Goal: Task Accomplishment & Management: Complete application form

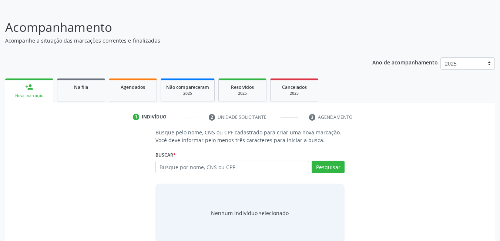
scroll to position [55, 0]
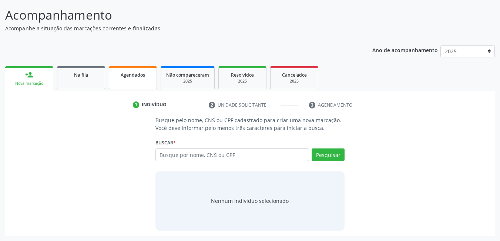
click at [141, 74] on span "Agendados" at bounding box center [133, 75] width 24 height 6
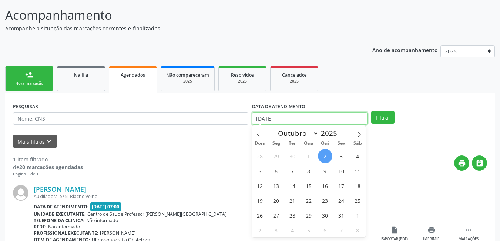
click at [317, 116] on input "02/10/2025" at bounding box center [310, 118] width 116 height 13
click at [326, 154] on span "2" at bounding box center [325, 156] width 14 height 14
type input "02/10/2025"
click at [359, 136] on icon at bounding box center [359, 134] width 5 height 5
select select "10"
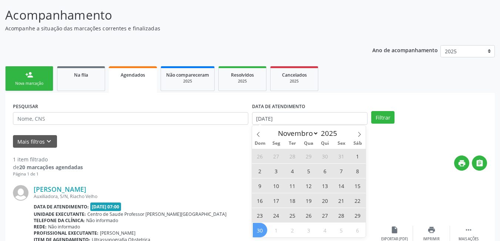
drag, startPoint x: 263, startPoint y: 230, endPoint x: 266, endPoint y: 223, distance: 7.2
click at [262, 226] on span "30" at bounding box center [260, 230] width 14 height 14
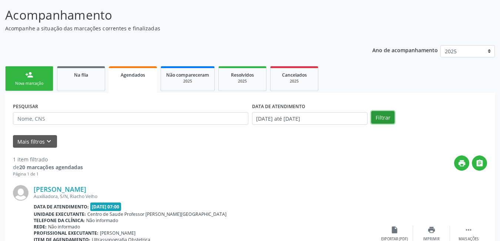
click at [381, 119] on button "Filtrar" at bounding box center [382, 117] width 23 height 13
click at [89, 81] on link "Na fila" at bounding box center [81, 78] width 48 height 25
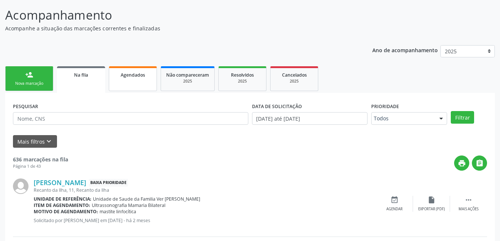
click at [135, 82] on link "Agendados" at bounding box center [133, 78] width 48 height 25
select select "9"
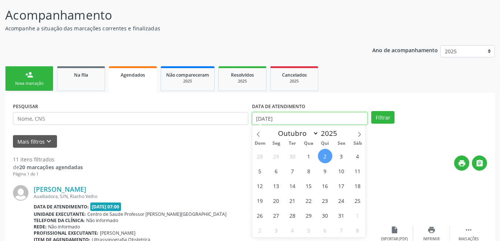
click at [307, 118] on input "02/10/2025" at bounding box center [310, 118] width 116 height 13
click at [323, 158] on span "2" at bounding box center [325, 156] width 14 height 14
type input "02/10/2025"
click at [359, 136] on icon at bounding box center [359, 134] width 5 height 5
select select "10"
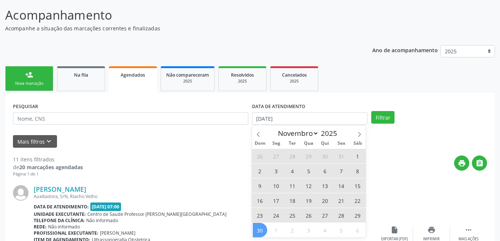
click at [263, 230] on span "30" at bounding box center [260, 230] width 14 height 14
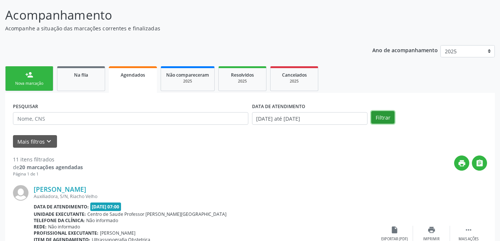
click at [386, 118] on button "Filtrar" at bounding box center [382, 117] width 23 height 13
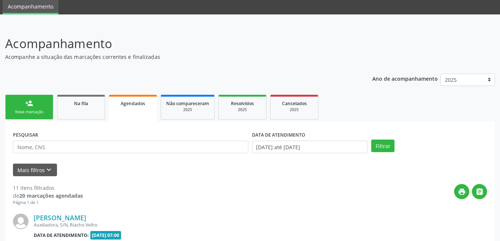
scroll to position [18, 0]
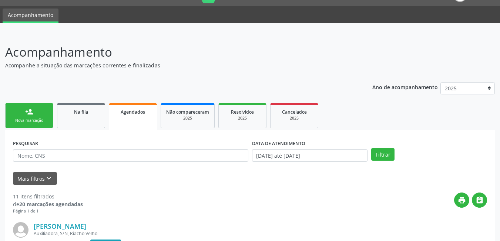
click at [40, 112] on link "person_add Nova marcação" at bounding box center [29, 115] width 48 height 25
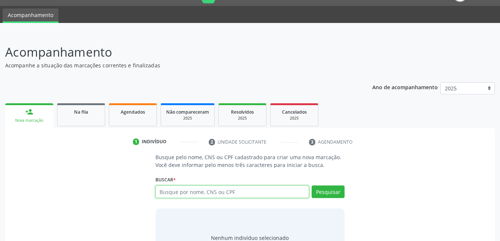
click at [243, 191] on input "text" at bounding box center [233, 192] width 154 height 13
click at [190, 194] on input "text" at bounding box center [233, 192] width 154 height 13
type input "704805518282346"
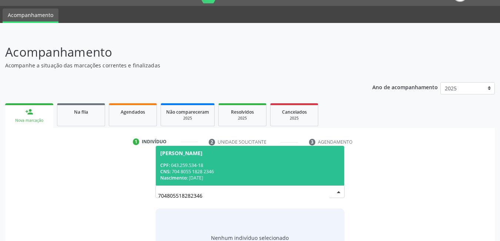
click at [208, 170] on div "CNS: 704 8055 1828 2346" at bounding box center [250, 171] width 180 height 6
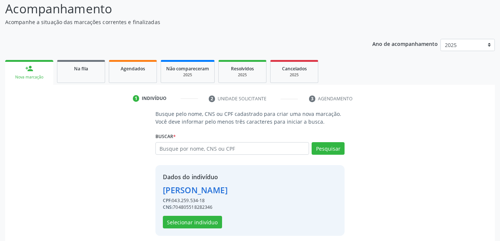
scroll to position [66, 0]
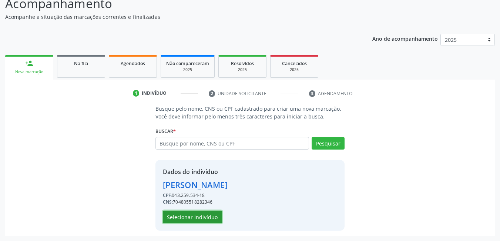
click at [214, 219] on button "Selecionar indivíduo" at bounding box center [192, 217] width 59 height 13
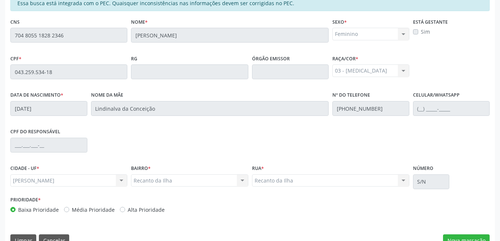
scroll to position [192, 0]
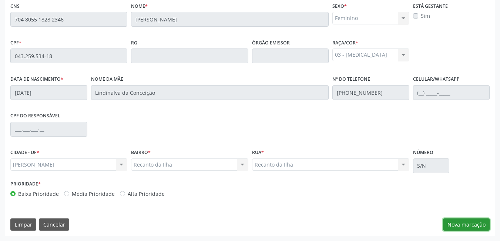
click at [464, 224] on button "Nova marcação" at bounding box center [466, 224] width 47 height 13
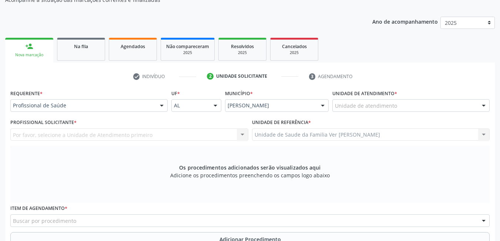
scroll to position [81, 0]
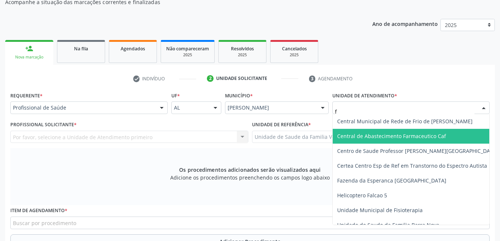
type input "fl"
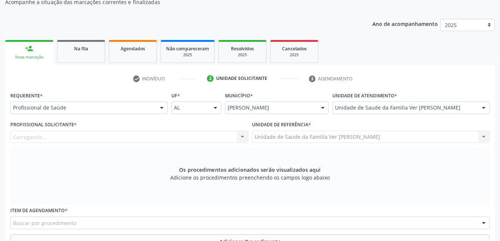
click at [212, 134] on div "Carregando... Nenhum resultado encontrado para: " " Não há nenhuma opção para s…" at bounding box center [129, 137] width 238 height 13
click at [151, 137] on div "Profissional solicitante" at bounding box center [129, 137] width 238 height 13
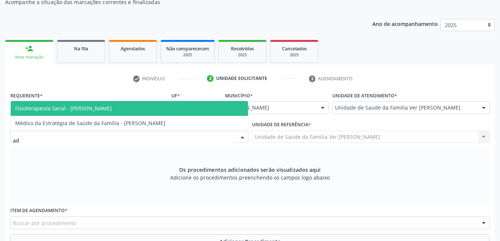
type input "ade"
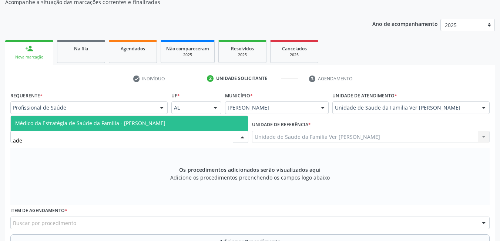
click at [179, 128] on span "Médico da Estratégia de Saúde da Família - [PERSON_NAME]" at bounding box center [129, 123] width 237 height 15
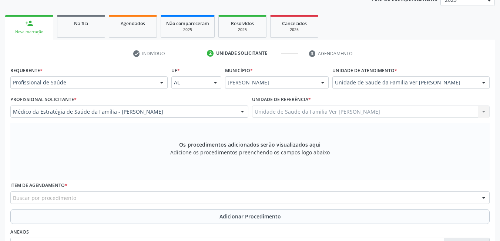
scroll to position [118, 0]
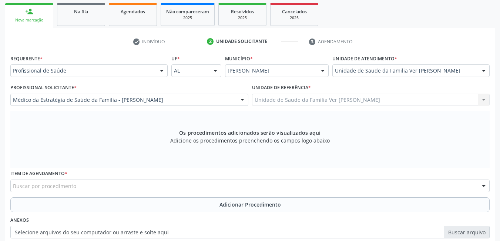
drag, startPoint x: 137, startPoint y: 186, endPoint x: 149, endPoint y: 177, distance: 14.7
click at [137, 186] on div "Buscar por procedimento" at bounding box center [250, 186] width 480 height 13
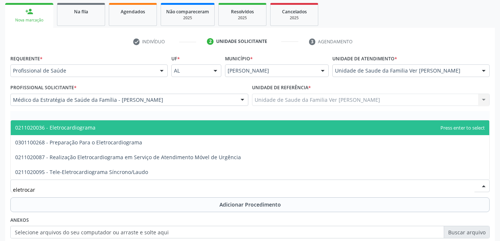
type input "eletrocard"
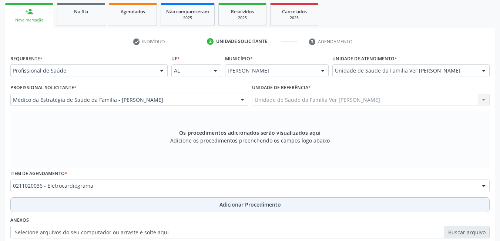
click at [170, 201] on button "Adicionar Procedimento" at bounding box center [250, 204] width 480 height 15
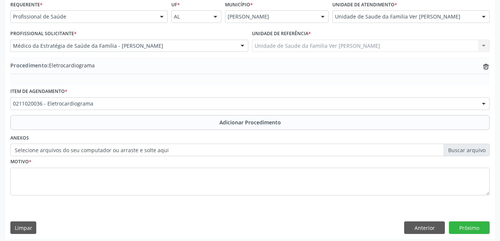
scroll to position [176, 0]
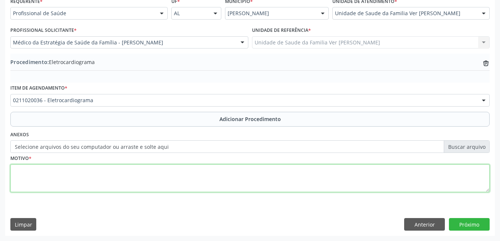
click at [99, 178] on textarea at bounding box center [250, 178] width 480 height 28
type textarea "HAS + espisõdios de taquicardia"
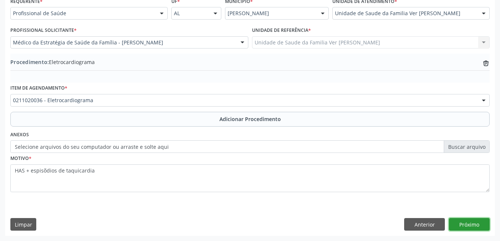
click at [465, 224] on button "Próximo" at bounding box center [469, 224] width 41 height 13
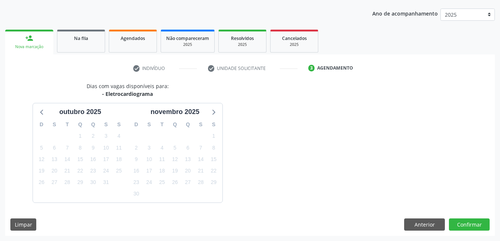
scroll to position [113, 0]
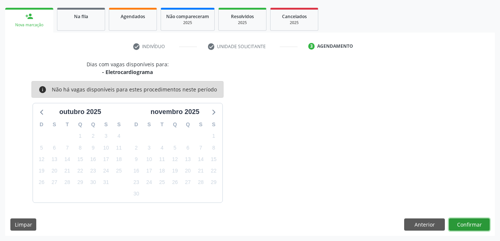
click at [468, 224] on button "Confirmar" at bounding box center [469, 224] width 41 height 13
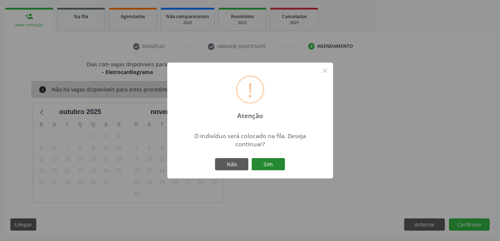
click at [272, 160] on button "Sim" at bounding box center [268, 164] width 33 height 13
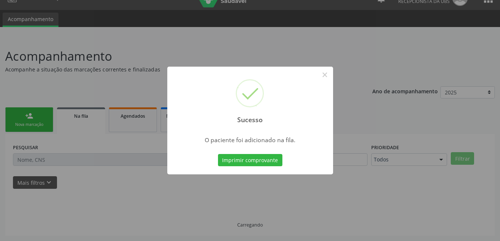
scroll to position [14, 0]
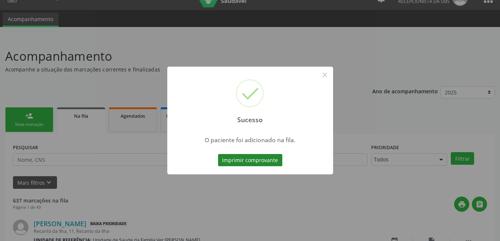
click at [246, 158] on button "Imprimir comprovante" at bounding box center [250, 160] width 64 height 13
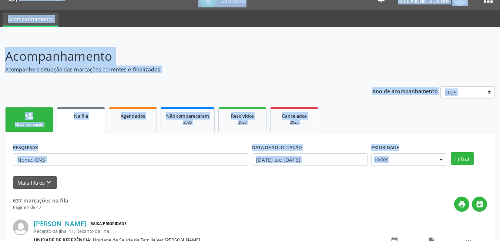
scroll to position [0, 0]
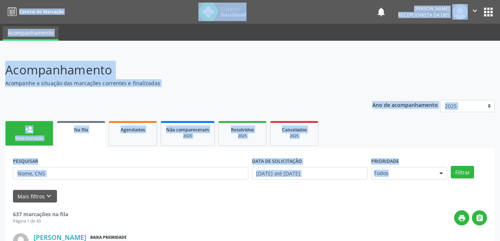
drag, startPoint x: 0, startPoint y: 32, endPoint x: 61, endPoint y: -32, distance: 88.8
click at [61, 0] on html "Central de Marcação notifications José Artur Cardozo dos Santos Recepcionista d…" at bounding box center [250, 120] width 500 height 241
click at [84, 4] on nav "Central de Marcação notifications José Artur Cardozo dos Santos Recepcionista d…" at bounding box center [250, 12] width 500 height 24
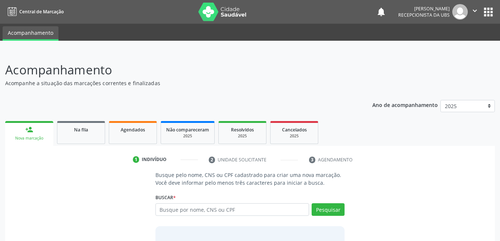
click at [184, 206] on input "text" at bounding box center [233, 209] width 154 height 13
type input "707605213814790"
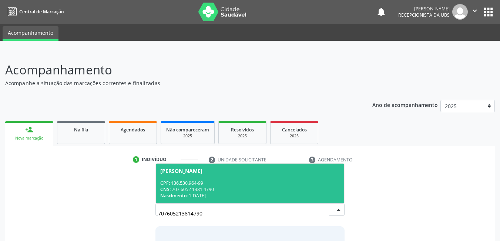
click at [213, 187] on div "CNS: 707 6052 1381 4790" at bounding box center [250, 189] width 180 height 6
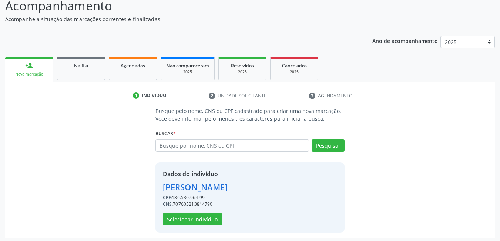
scroll to position [66, 0]
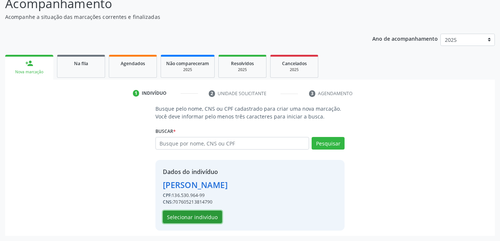
click at [207, 216] on button "Selecionar indivíduo" at bounding box center [192, 217] width 59 height 13
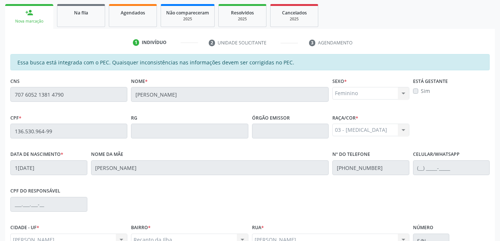
scroll to position [192, 0]
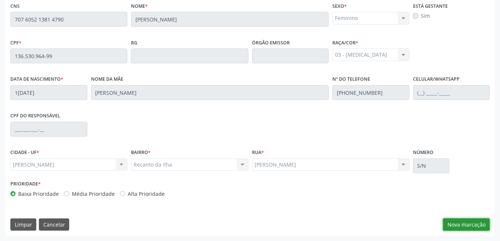
click at [479, 224] on button "Nova marcação" at bounding box center [466, 224] width 47 height 13
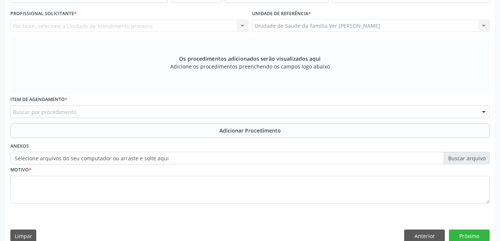
scroll to position [155, 0]
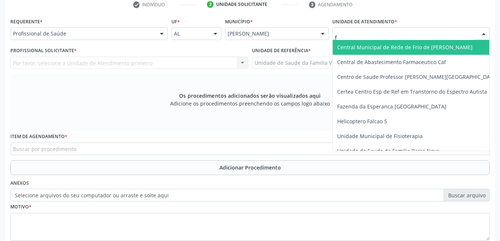
type input "fl"
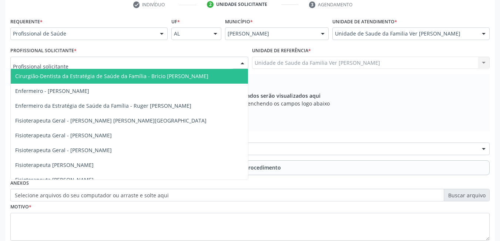
click at [188, 64] on div at bounding box center [129, 63] width 238 height 13
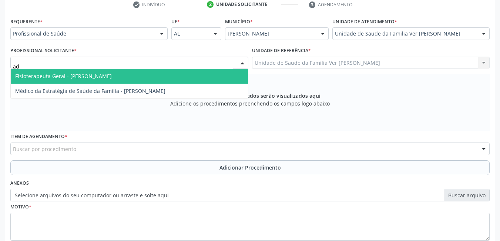
type input "ade"
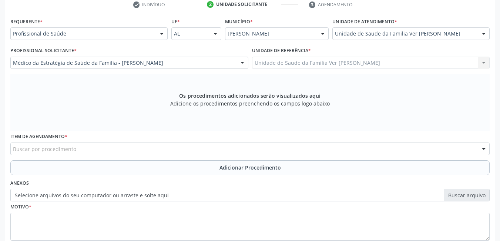
click at [144, 144] on div "Buscar por procedimento" at bounding box center [250, 149] width 480 height 13
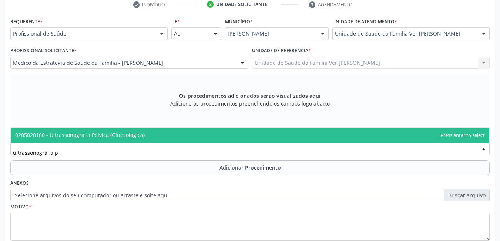
type input "ultrassonografia p"
click at [163, 143] on div "ultrassonografia p" at bounding box center [250, 149] width 480 height 13
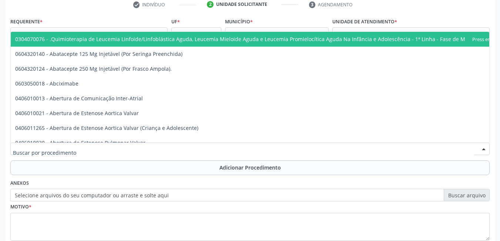
click at [188, 182] on div "Anexos Selecione arquivos do seu computador ou arraste e solte aqui" at bounding box center [250, 190] width 483 height 24
click at [126, 146] on div at bounding box center [250, 149] width 480 height 13
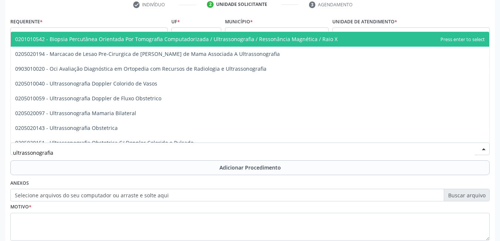
type input "ultrassonografia p"
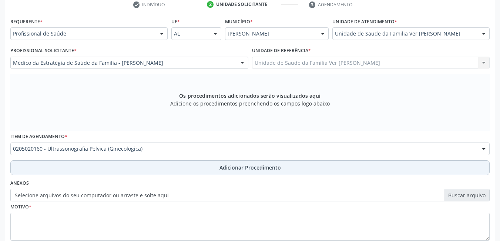
click at [131, 162] on button "Adicionar Procedimento" at bounding box center [250, 167] width 480 height 15
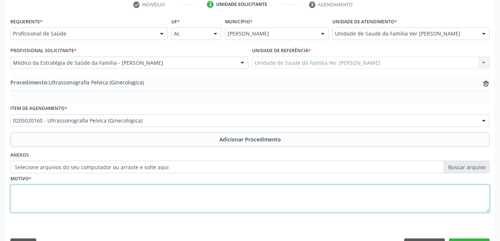
click at [102, 206] on textarea at bounding box center [250, 199] width 480 height 28
type textarea "sem justificativa"
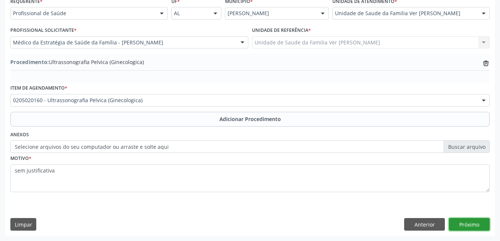
click at [468, 223] on button "Próximo" at bounding box center [469, 224] width 41 height 13
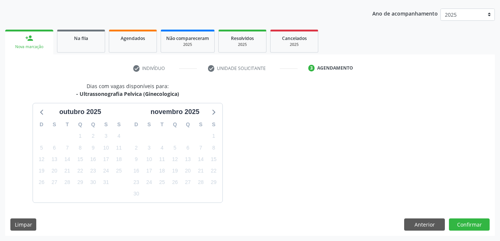
scroll to position [113, 0]
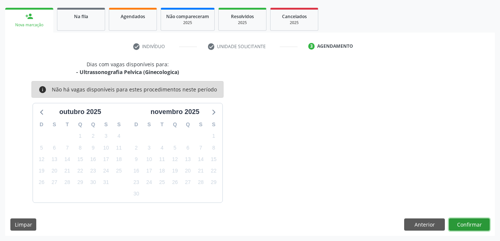
click at [470, 226] on button "Confirmar" at bounding box center [469, 224] width 41 height 13
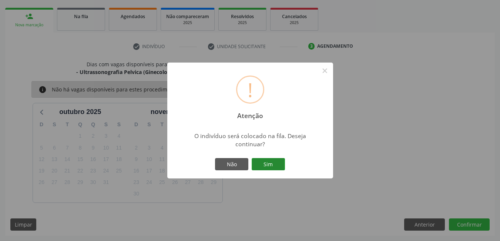
click at [269, 167] on button "Sim" at bounding box center [268, 164] width 33 height 13
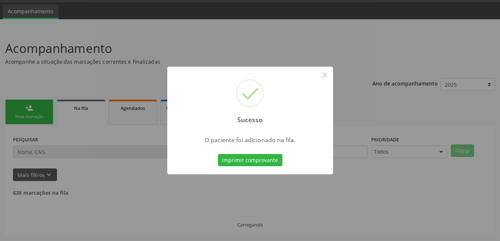
scroll to position [14, 0]
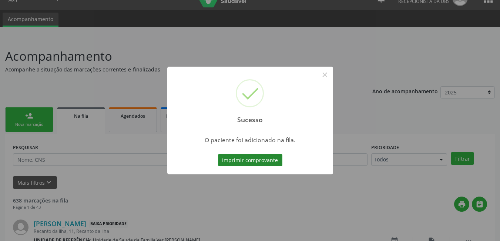
click at [267, 160] on button "Imprimir comprovante" at bounding box center [250, 160] width 64 height 13
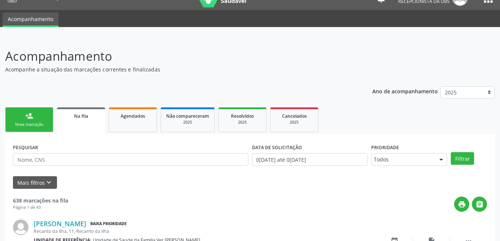
click at [44, 115] on link "person_add Nova marcação" at bounding box center [29, 119] width 48 height 25
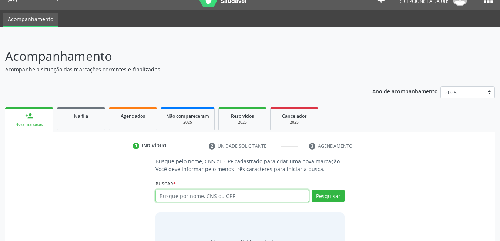
click at [233, 195] on input "text" at bounding box center [233, 196] width 154 height 13
type input "7076052138124790"
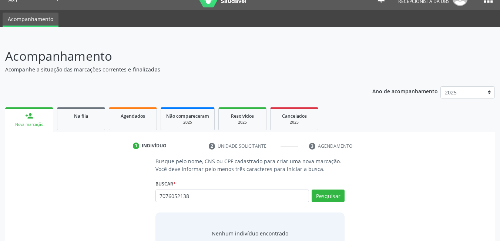
type input "70760521381"
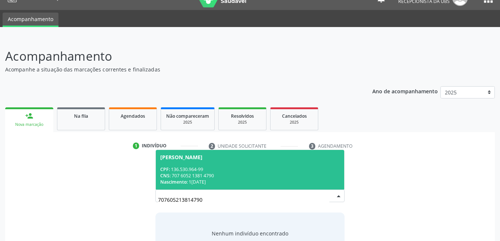
click at [256, 173] on div "CNS: 707 6052 1381 4790" at bounding box center [250, 176] width 180 height 6
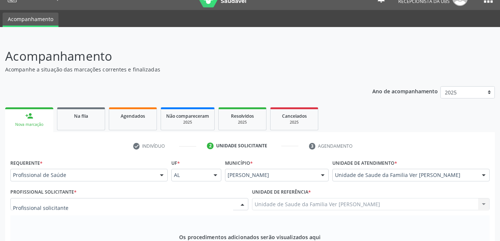
click at [158, 198] on div at bounding box center [129, 204] width 238 height 13
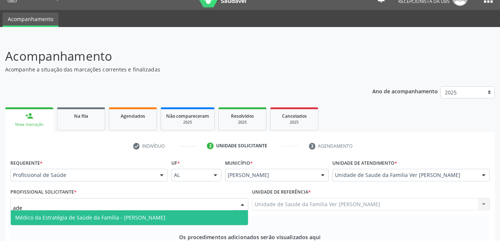
click at [165, 214] on span "Médico da Estratégia de Saúde da Família - [PERSON_NAME]" at bounding box center [90, 217] width 150 height 7
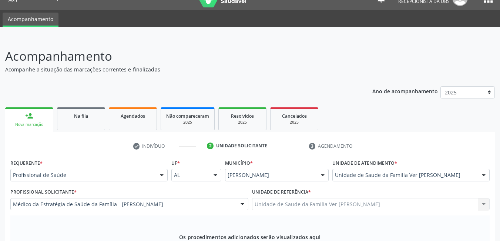
type input "ultrassonografia"
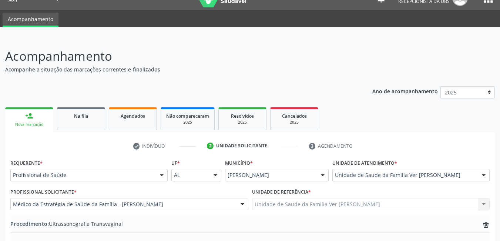
type textarea "sem justificati"
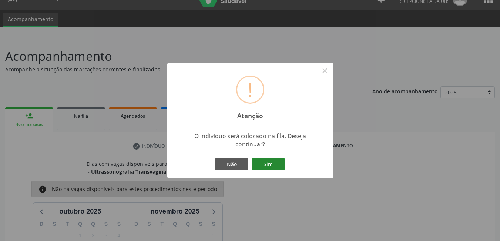
click at [278, 168] on button "Sim" at bounding box center [268, 164] width 33 height 13
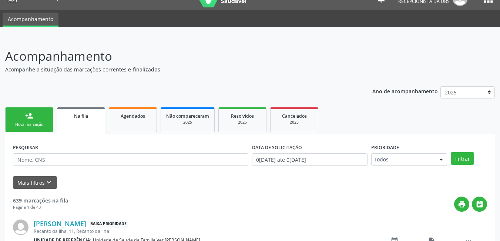
click at [26, 122] on div "Nova marcação" at bounding box center [29, 125] width 37 height 6
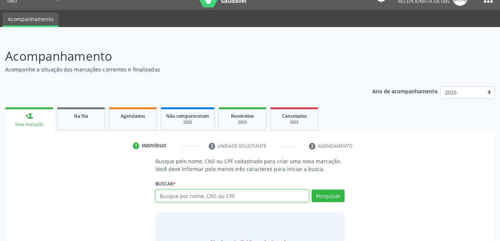
click at [220, 190] on input "text" at bounding box center [233, 196] width 154 height 13
type input "707605213814790"
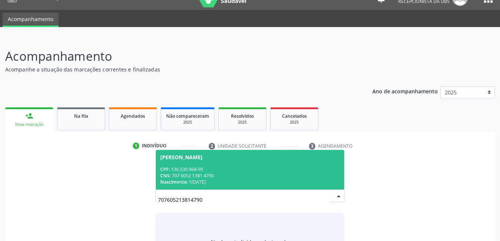
click at [222, 179] on div "Nascimento: [DATE]" at bounding box center [250, 182] width 180 height 6
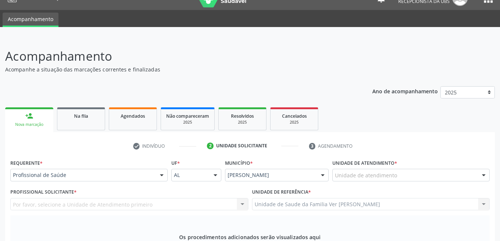
type input "c"
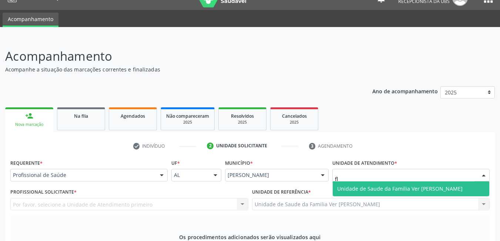
click at [365, 185] on span "Unidade de Saude da Familia Ver [PERSON_NAME]" at bounding box center [400, 188] width 126 height 7
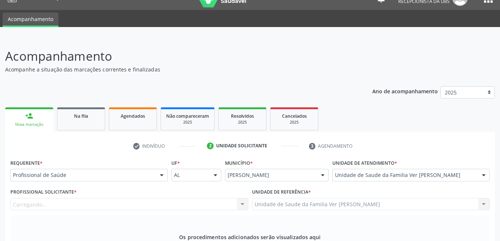
click at [187, 198] on div "Carregando... Nenhum resultado encontrado para: " " Não há nenhuma opção para s…" at bounding box center [129, 204] width 238 height 13
click at [140, 198] on div "Profissional solicitante" at bounding box center [129, 204] width 238 height 13
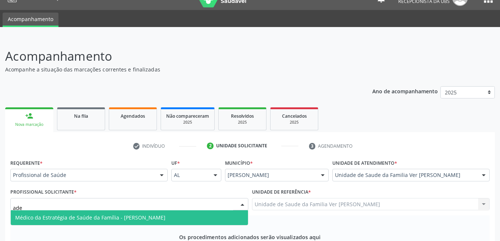
click at [161, 214] on span "Médico da Estratégia de Saúde da Família - [PERSON_NAME]" at bounding box center [90, 217] width 150 height 7
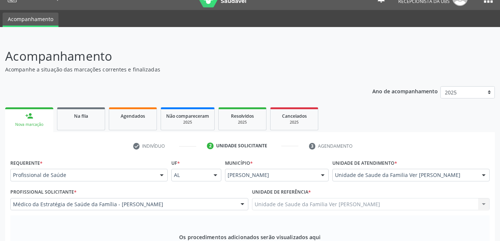
type input "ultrassonografia t"
type textarea "sem justi"
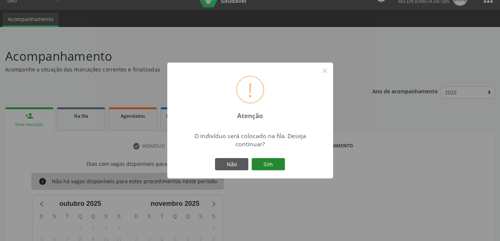
click at [266, 164] on button "Sim" at bounding box center [268, 164] width 33 height 13
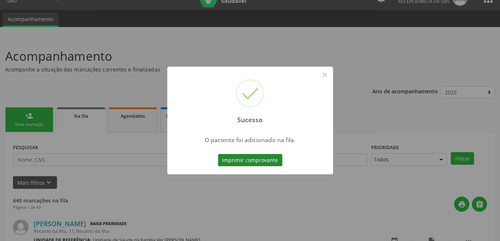
click at [258, 160] on button "Imprimir comprovante" at bounding box center [250, 160] width 64 height 13
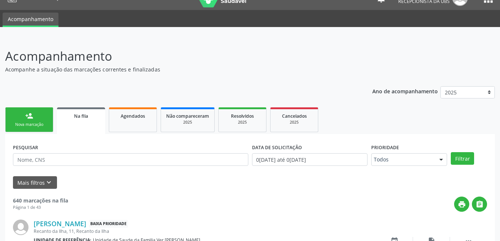
click at [30, 116] on div "person_add" at bounding box center [29, 116] width 8 height 8
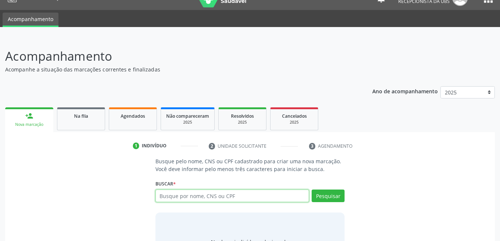
click at [173, 194] on input "text" at bounding box center [233, 196] width 154 height 13
type input "70760521"
type input "707605213814790"
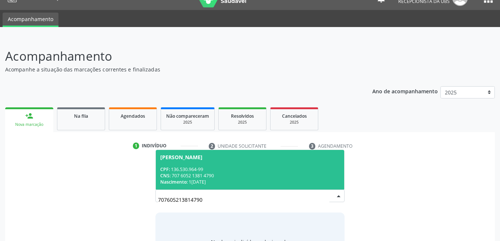
click at [294, 166] on div "CPF: 136.530.964-99" at bounding box center [250, 169] width 180 height 6
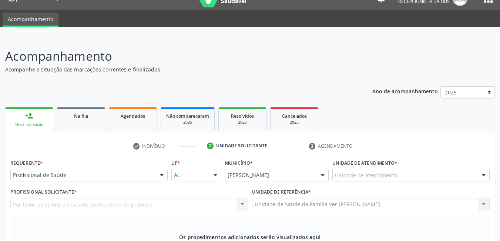
type input "ultrasso"
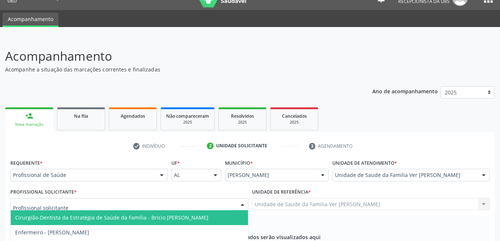
click at [146, 198] on div at bounding box center [129, 204] width 238 height 13
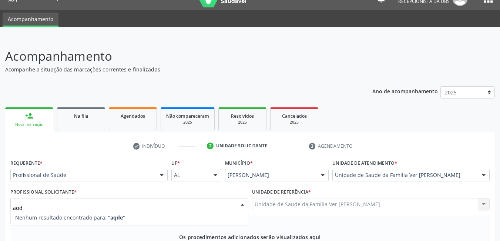
type input "aq"
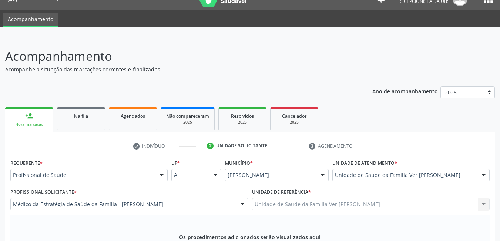
type textarea "sem justificativa"
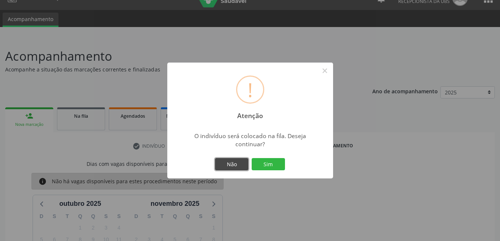
drag, startPoint x: 236, startPoint y: 164, endPoint x: 278, endPoint y: 173, distance: 43.2
click at [234, 164] on button "Não" at bounding box center [231, 164] width 33 height 13
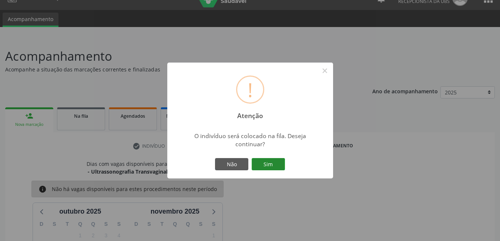
click at [268, 162] on button "Sim" at bounding box center [268, 164] width 33 height 13
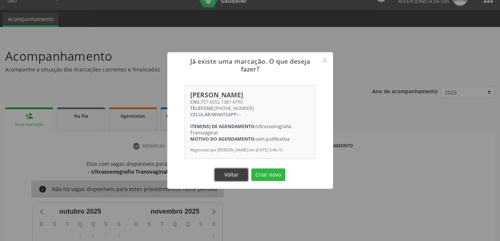
click at [227, 178] on button "Voltar" at bounding box center [231, 174] width 33 height 13
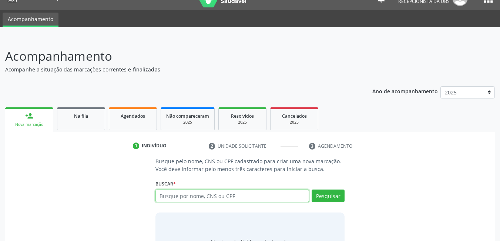
click at [219, 190] on input "text" at bounding box center [233, 196] width 154 height 13
type input "7000082970496"
type input "700008297049609"
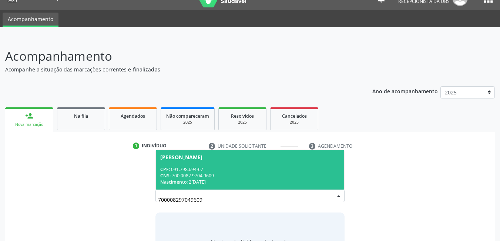
click at [240, 173] on div "CNS: 700 0082 9704 9609" at bounding box center [250, 176] width 180 height 6
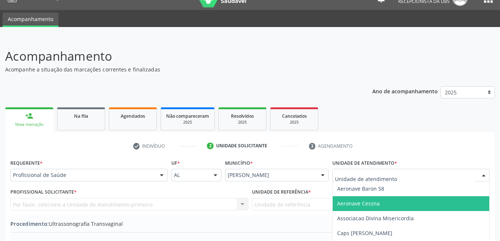
click at [409, 169] on div at bounding box center [411, 175] width 157 height 13
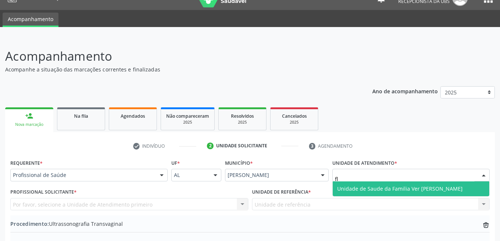
click at [414, 185] on span "Unidade de Saude da Familia Ver [PERSON_NAME]" at bounding box center [400, 188] width 126 height 7
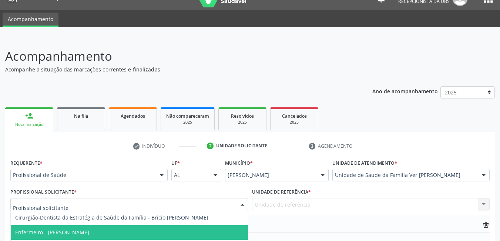
click at [181, 198] on div at bounding box center [129, 204] width 238 height 13
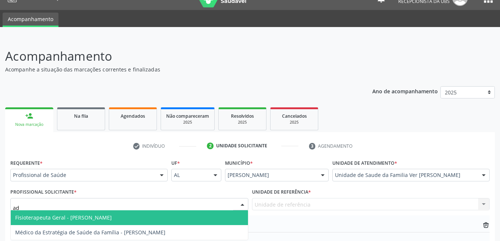
type input "a"
type input "bruna"
click at [173, 210] on span "[PERSON_NAME]" at bounding box center [129, 217] width 237 height 15
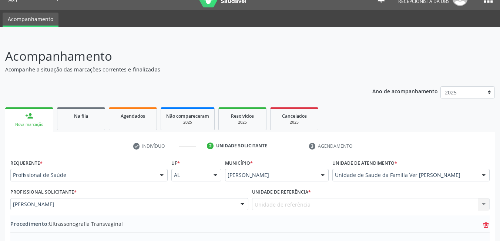
click at [486, 221] on icon "trash-outline icon" at bounding box center [486, 224] width 7 height 7
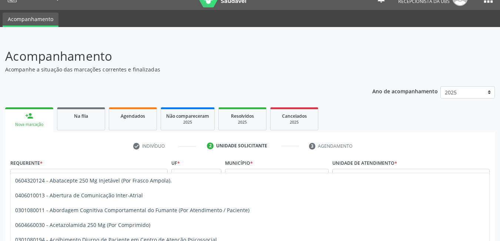
type input "c"
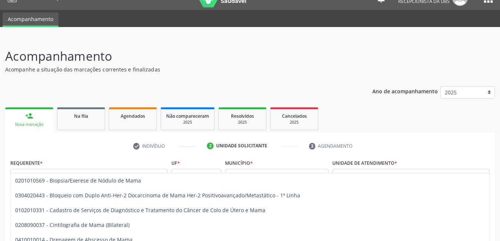
type input "mamo"
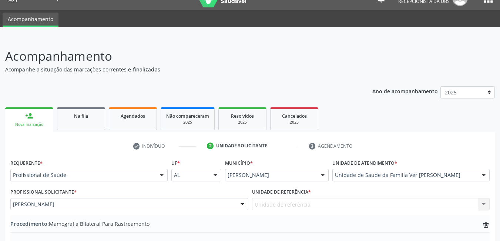
drag, startPoint x: 109, startPoint y: 187, endPoint x: 111, endPoint y: 180, distance: 7.2
type textarea "rastreamento h familiar ca de mama na mãe"
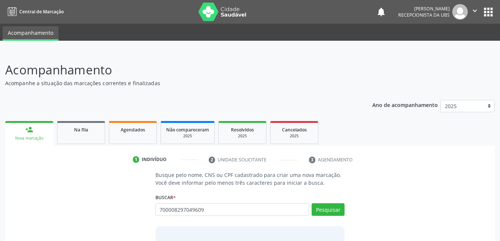
type input "700008297049609"
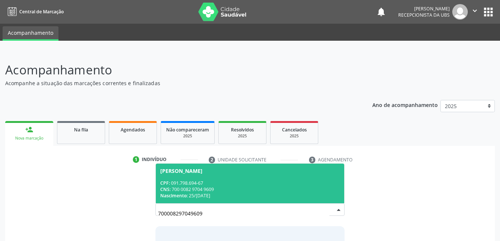
click at [246, 186] on div "CNS: 700 0082 9704 9609" at bounding box center [250, 189] width 180 height 6
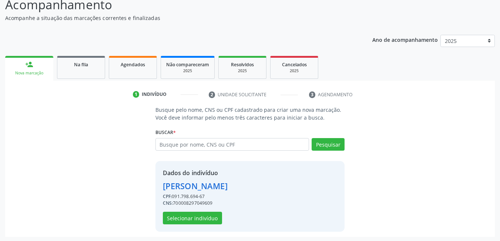
scroll to position [66, 0]
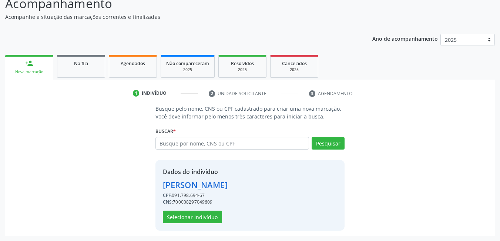
click at [200, 223] on div "Dados do indivíduo Maria Edinete da Silva CPF: 091.798.694-67 CNS: 700008297049…" at bounding box center [251, 195] width 190 height 71
click at [207, 212] on button "Selecionar indivíduo" at bounding box center [192, 217] width 59 height 13
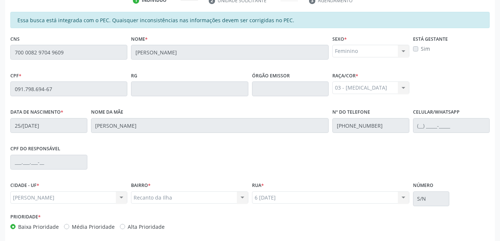
scroll to position [192, 0]
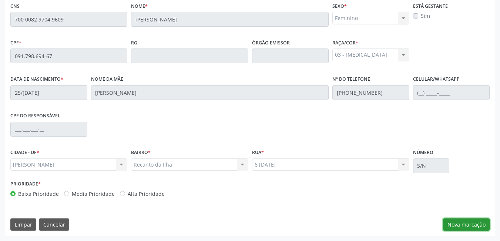
click at [459, 223] on button "Nova marcação" at bounding box center [466, 224] width 47 height 13
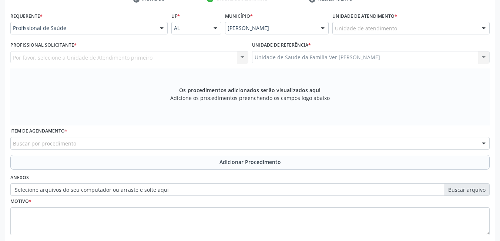
scroll to position [118, 0]
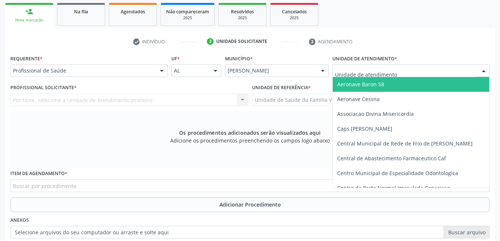
click at [404, 72] on div at bounding box center [411, 70] width 157 height 13
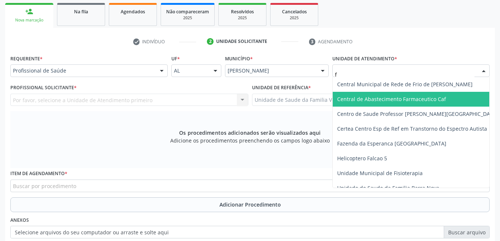
type input "fl"
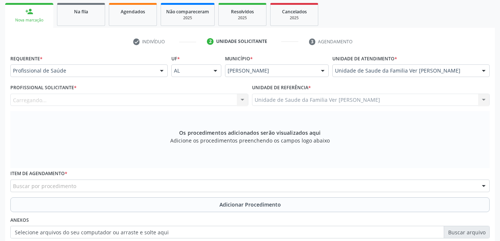
click at [142, 99] on div "Carregando..." at bounding box center [129, 100] width 238 height 13
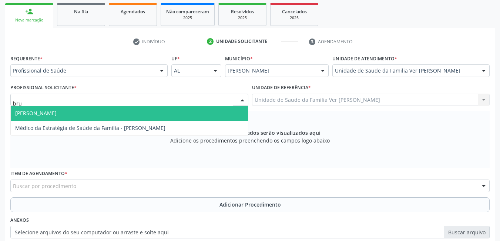
type input "brun"
click at [157, 106] on span "[PERSON_NAME]" at bounding box center [129, 113] width 237 height 15
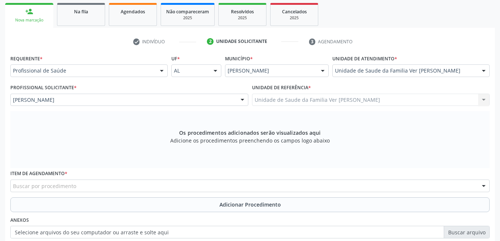
drag, startPoint x: 98, startPoint y: 181, endPoint x: 105, endPoint y: 180, distance: 7.1
click at [100, 182] on div "Buscar por procedimento" at bounding box center [250, 186] width 480 height 13
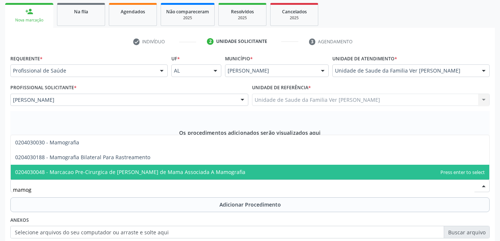
type input "mamogr"
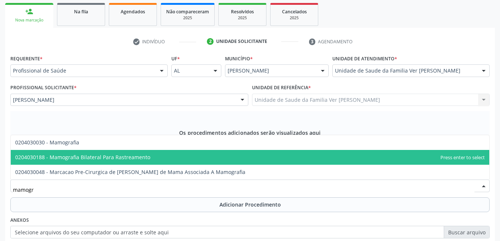
click at [136, 156] on span "0204030188 - Mamografia Bilateral Para Rastreamento" at bounding box center [82, 157] width 135 height 7
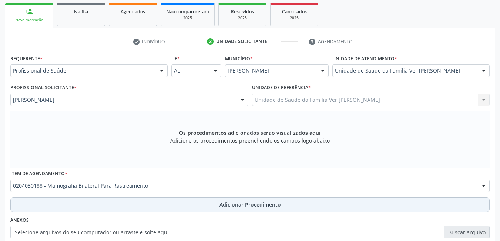
click at [132, 202] on button "Adicionar Procedimento" at bounding box center [250, 204] width 480 height 15
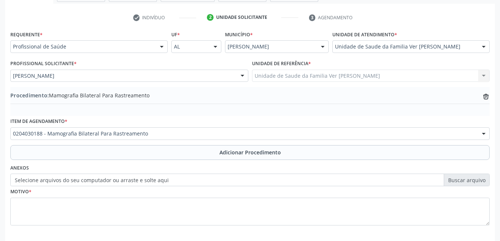
scroll to position [155, 0]
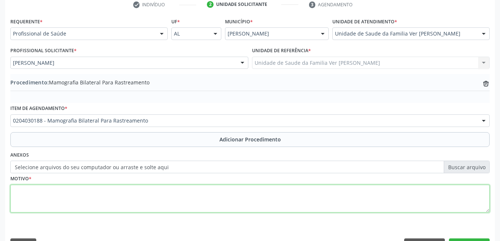
click at [131, 194] on textarea at bounding box center [250, 199] width 480 height 28
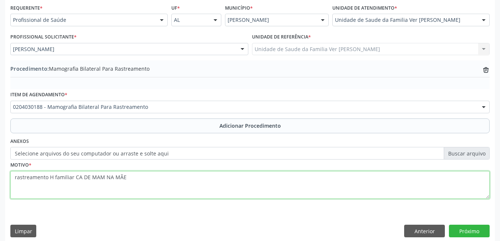
scroll to position [176, 0]
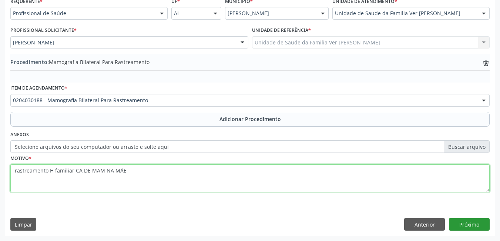
type textarea "rastreamento H familiar CA DE MAM NA MÃE"
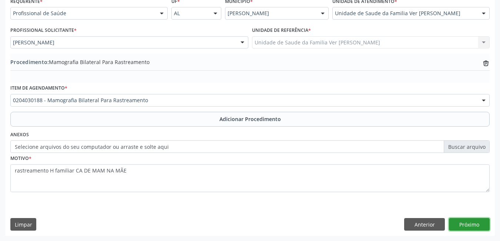
click at [468, 224] on button "Próximo" at bounding box center [469, 224] width 41 height 13
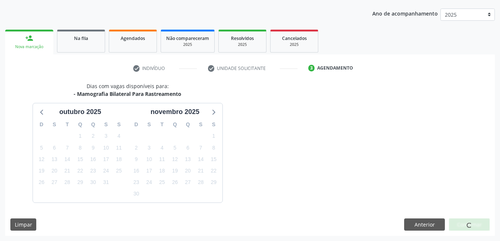
scroll to position [113, 0]
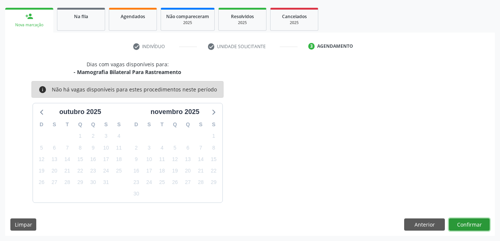
click at [467, 223] on button "Confirmar" at bounding box center [469, 224] width 41 height 13
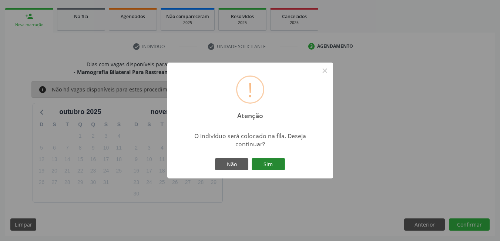
click at [270, 169] on button "Sim" at bounding box center [268, 164] width 33 height 13
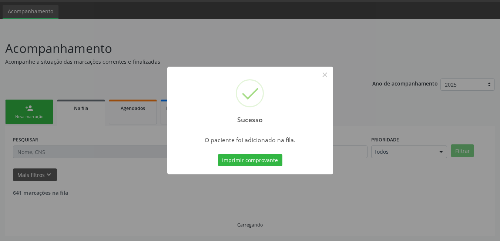
scroll to position [14, 0]
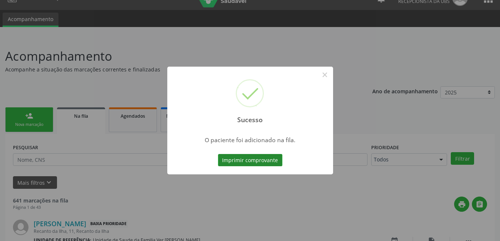
click at [272, 161] on button "Imprimir comprovante" at bounding box center [250, 160] width 64 height 13
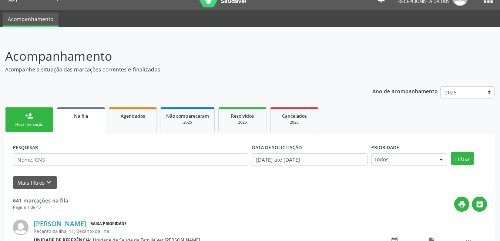
click at [42, 124] on div "Nova marcação" at bounding box center [29, 125] width 37 height 6
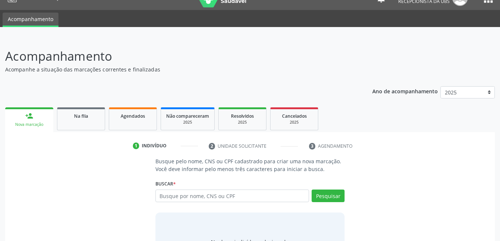
scroll to position [55, 0]
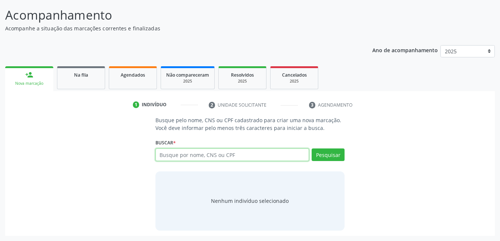
click at [183, 161] on input "text" at bounding box center [233, 154] width 154 height 13
type input "700008297049609"
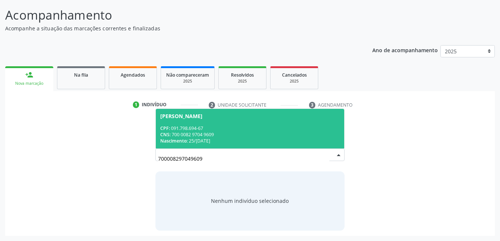
click at [219, 145] on span "Maria Edinete da Silva CPF: 091.798.694-67 CNS: 700 0082 9704 9609 Nascimento: …" at bounding box center [250, 129] width 189 height 40
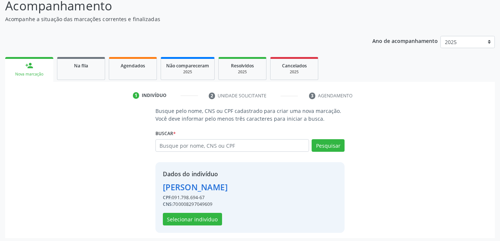
scroll to position [66, 0]
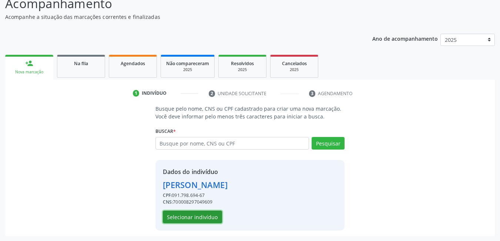
click at [187, 219] on button "Selecionar indivíduo" at bounding box center [192, 217] width 59 height 13
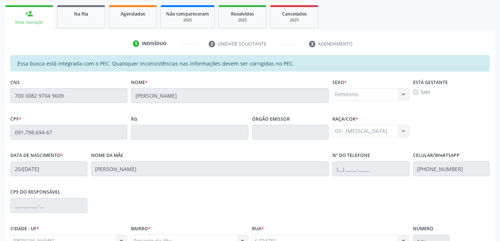
scroll to position [192, 0]
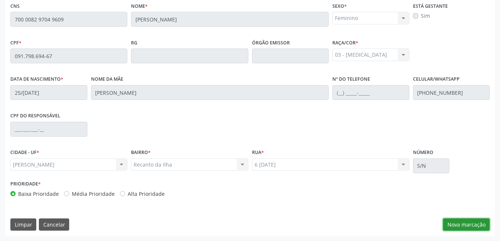
click at [453, 227] on button "Nova marcação" at bounding box center [466, 224] width 47 height 13
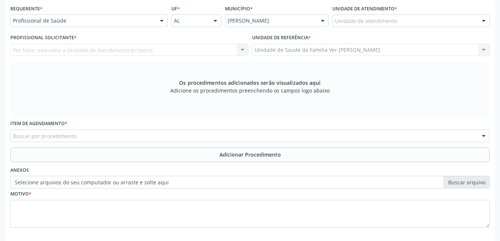
scroll to position [155, 0]
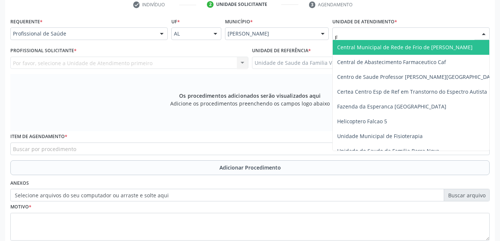
type input "FL"
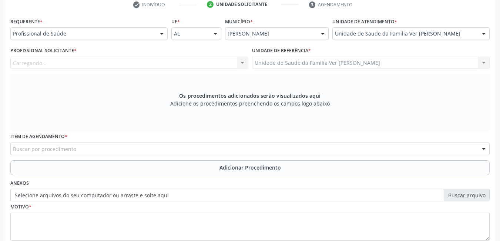
click at [203, 63] on div "Carregando... Nenhum resultado encontrado para: " " Não há nenhuma opção para s…" at bounding box center [129, 63] width 238 height 13
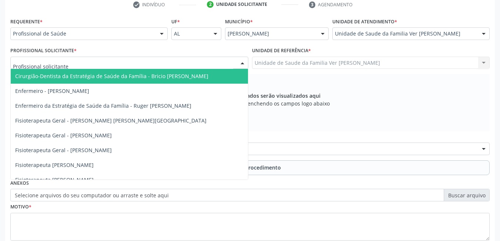
click at [197, 61] on div at bounding box center [129, 63] width 238 height 13
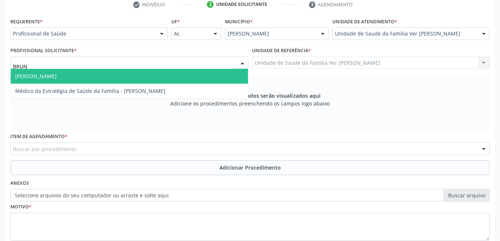
type input "BRUNA"
click at [182, 74] on span "[PERSON_NAME]" at bounding box center [129, 76] width 237 height 15
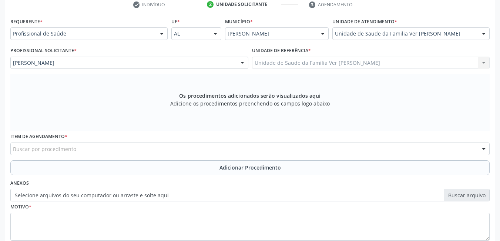
click at [118, 142] on div "Item de agendamento * Buscar por procedimento 0304070076 - .Quimioterapia de Le…" at bounding box center [250, 143] width 480 height 24
click at [112, 151] on div "Buscar por procedimento" at bounding box center [250, 149] width 480 height 13
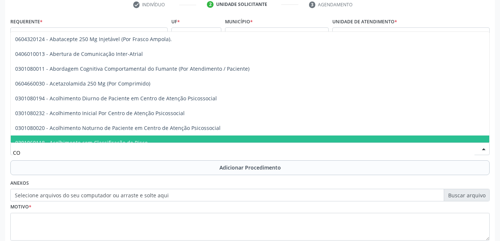
type input "C"
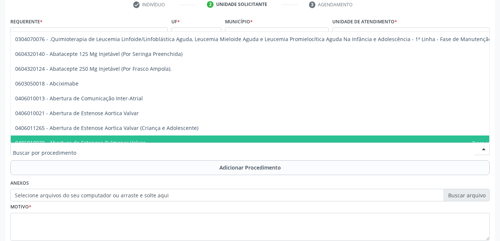
click at [98, 148] on input "text" at bounding box center [244, 152] width 462 height 15
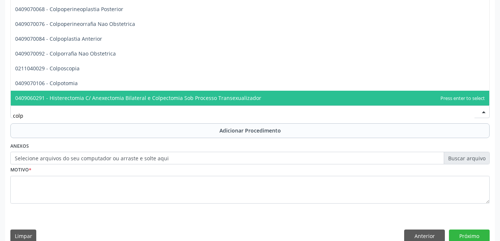
scroll to position [204, 0]
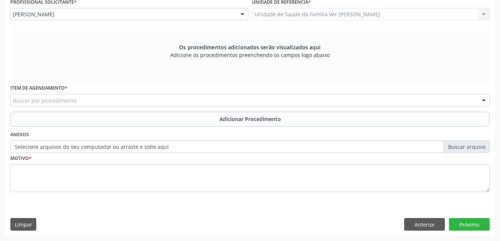
click at [97, 100] on div "Buscar por procedimento" at bounding box center [250, 100] width 480 height 13
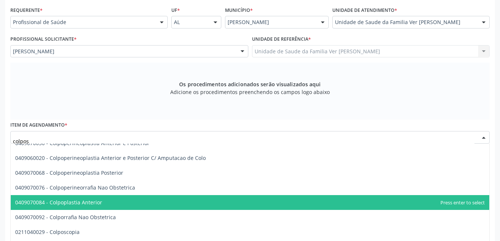
scroll to position [0, 0]
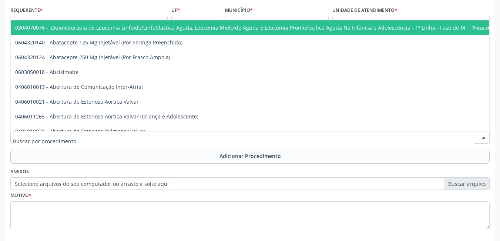
click at [76, 138] on div at bounding box center [250, 137] width 480 height 13
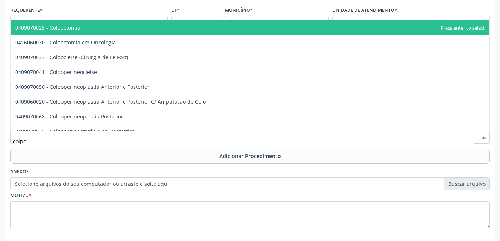
type input "colpos"
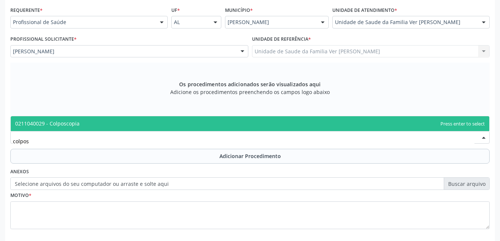
click at [100, 126] on span "0211040029 - Colposcopia" at bounding box center [250, 123] width 479 height 15
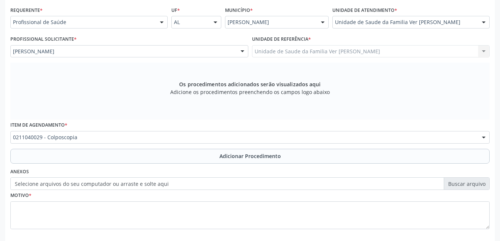
click at [118, 159] on button "Adicionar Procedimento" at bounding box center [250, 156] width 480 height 15
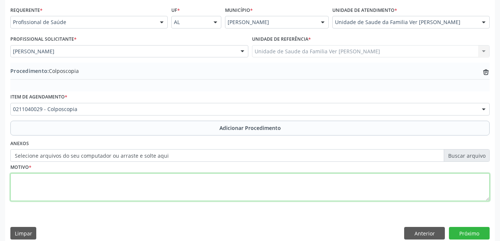
click at [84, 194] on textarea at bounding box center [250, 187] width 480 height 28
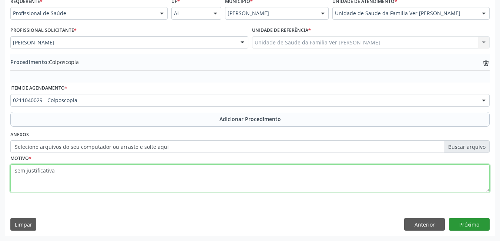
type textarea "sem justificativa"
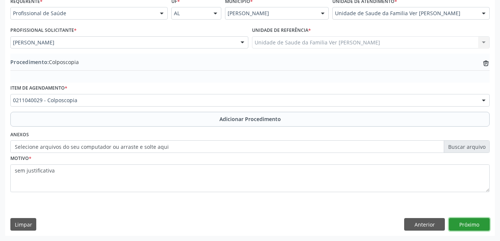
click at [471, 224] on button "Próximo" at bounding box center [469, 224] width 41 height 13
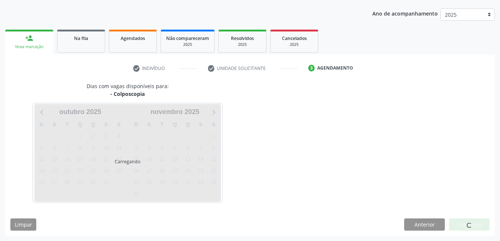
scroll to position [113, 0]
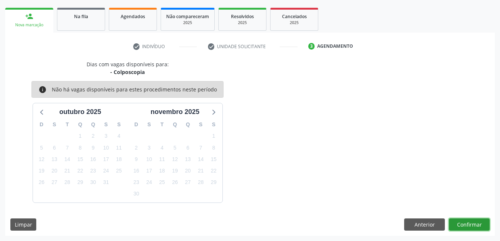
click at [469, 224] on button "Confirmar" at bounding box center [469, 224] width 41 height 13
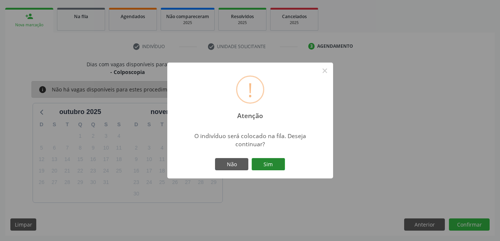
click at [263, 163] on button "Sim" at bounding box center [268, 164] width 33 height 13
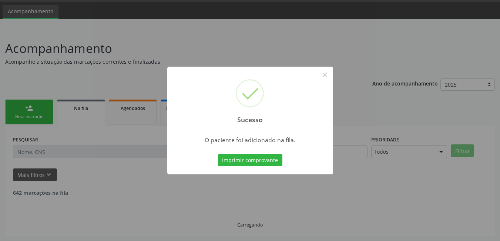
scroll to position [14, 0]
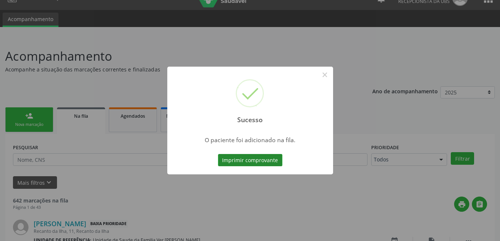
click at [262, 160] on button "Imprimir comprovante" at bounding box center [250, 160] width 64 height 13
